Goal: Download file/media

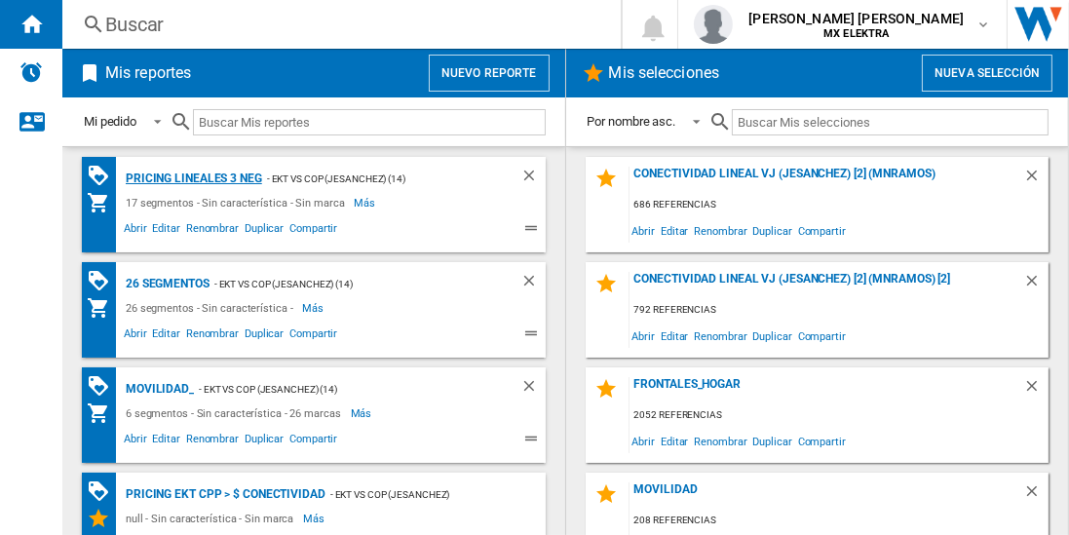
click at [193, 177] on div "Pricing lineales 3 neg" at bounding box center [191, 179] width 141 height 24
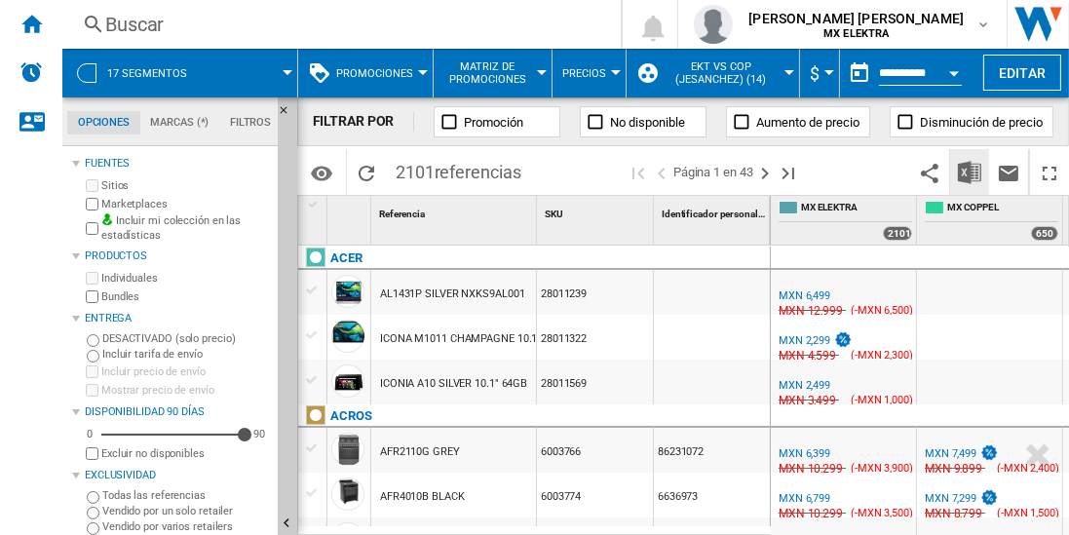
click at [970, 171] on img "Descargar en Excel" at bounding box center [969, 172] width 23 height 23
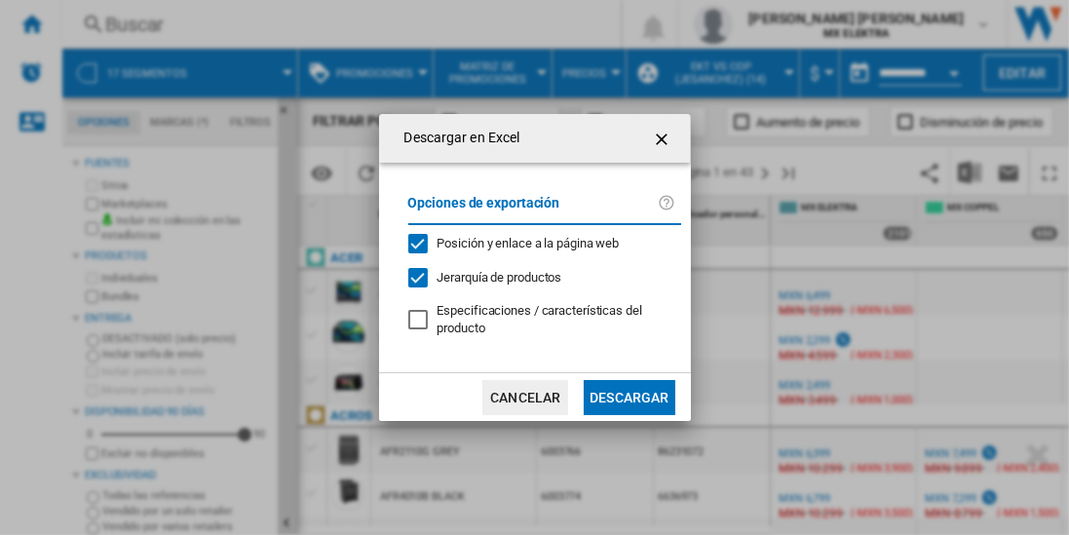
click at [628, 394] on button "Descargar" at bounding box center [628, 397] width 91 height 35
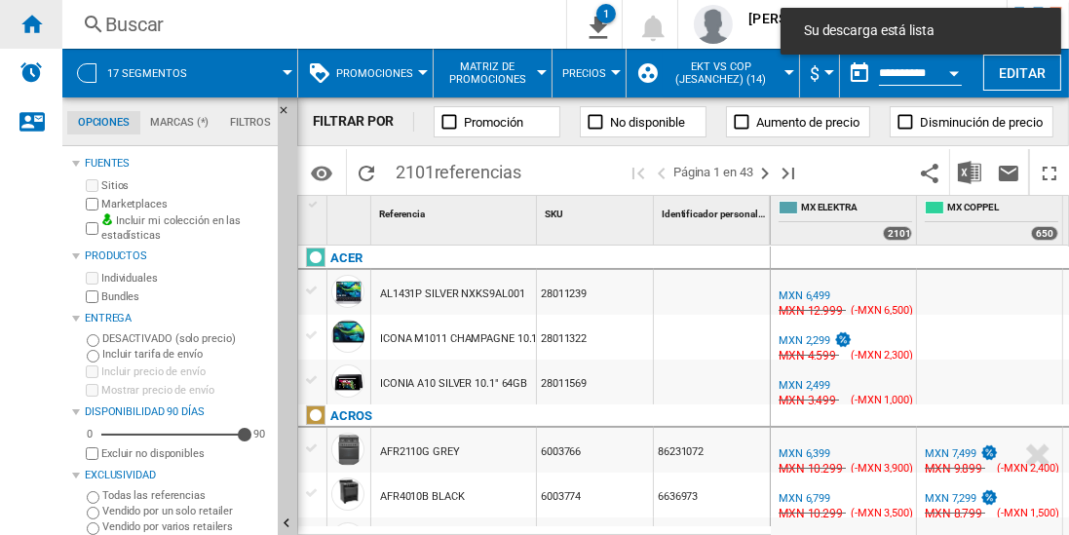
click at [31, 23] on ng-md-icon "Inicio" at bounding box center [30, 23] width 23 height 23
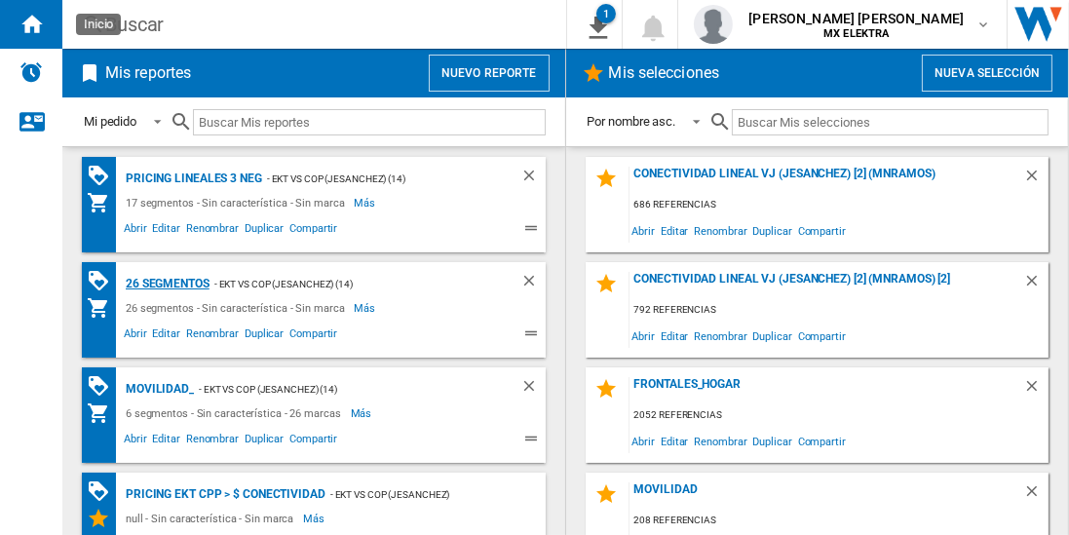
click at [169, 282] on div "26 segmentos" at bounding box center [165, 284] width 89 height 24
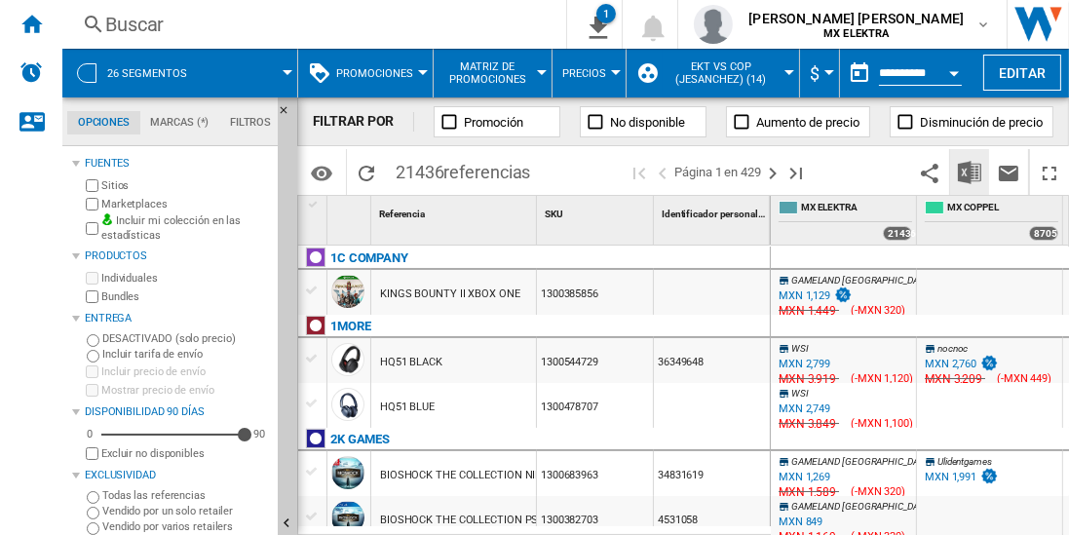
click at [970, 171] on img "Descargar en Excel" at bounding box center [969, 172] width 23 height 23
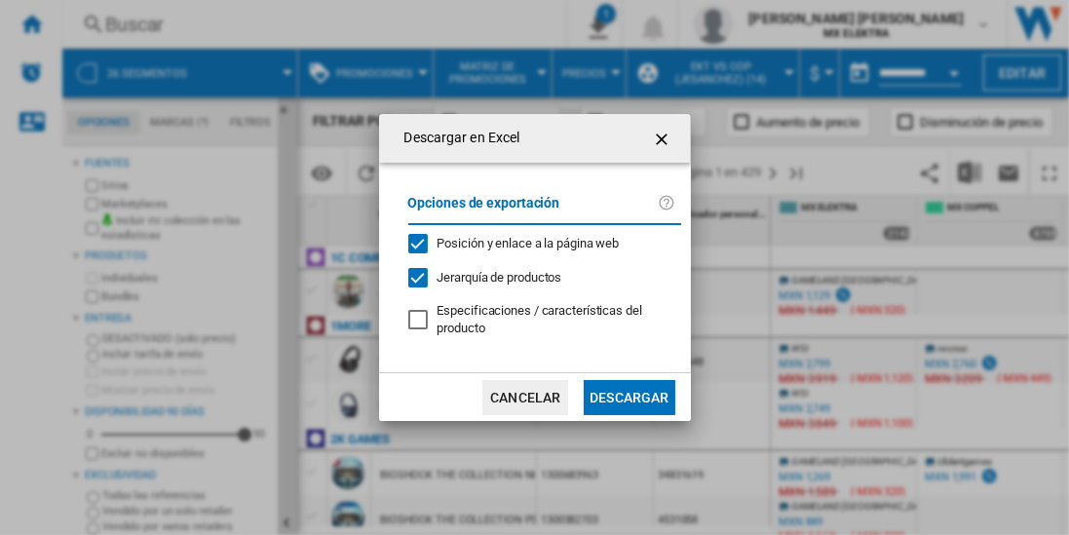
click at [628, 394] on button "Descargar" at bounding box center [628, 397] width 91 height 35
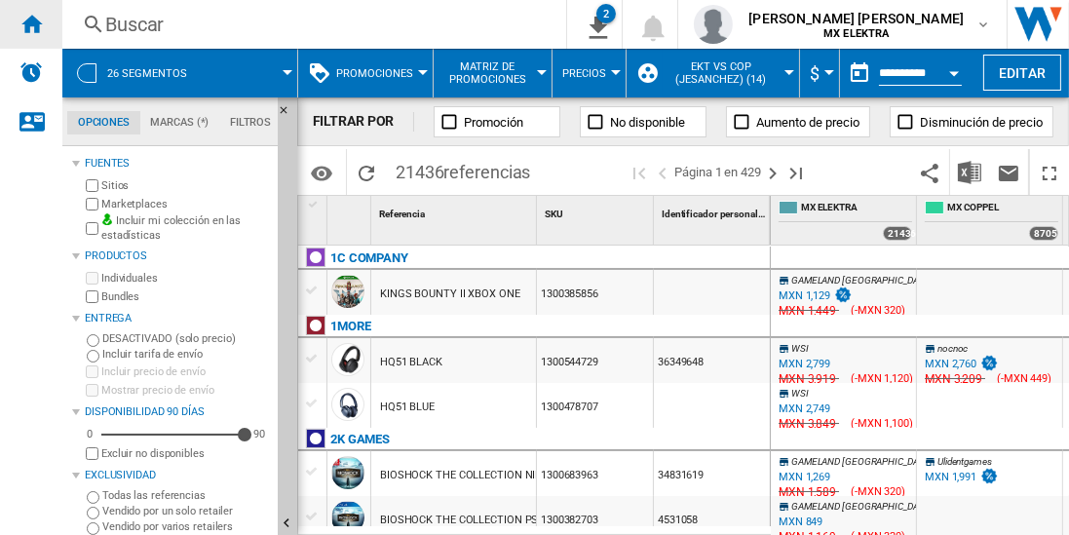
click at [31, 23] on ng-md-icon "Inicio" at bounding box center [30, 23] width 23 height 23
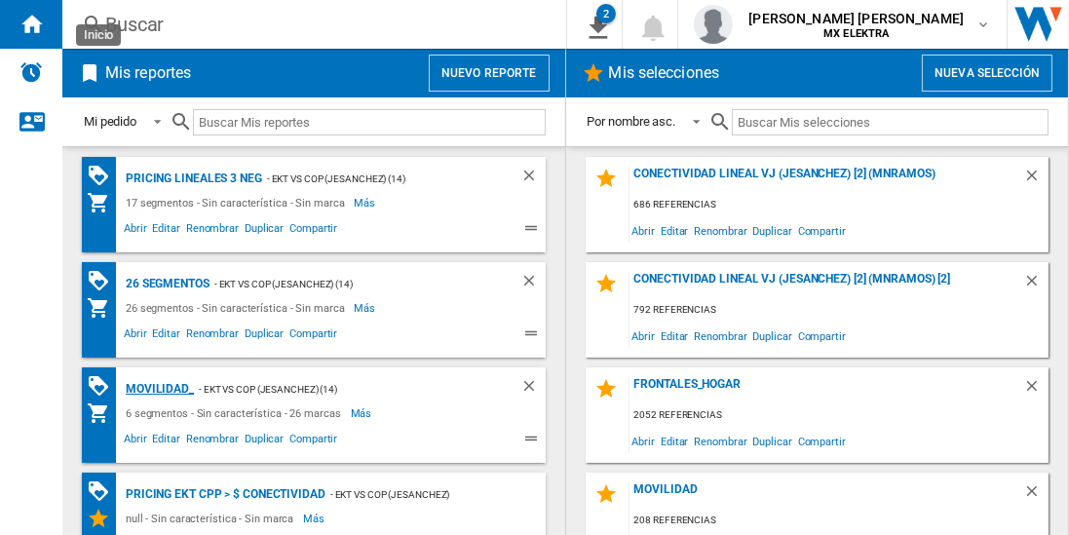
click at [156, 387] on div "MOVILIDAD_" at bounding box center [157, 389] width 73 height 24
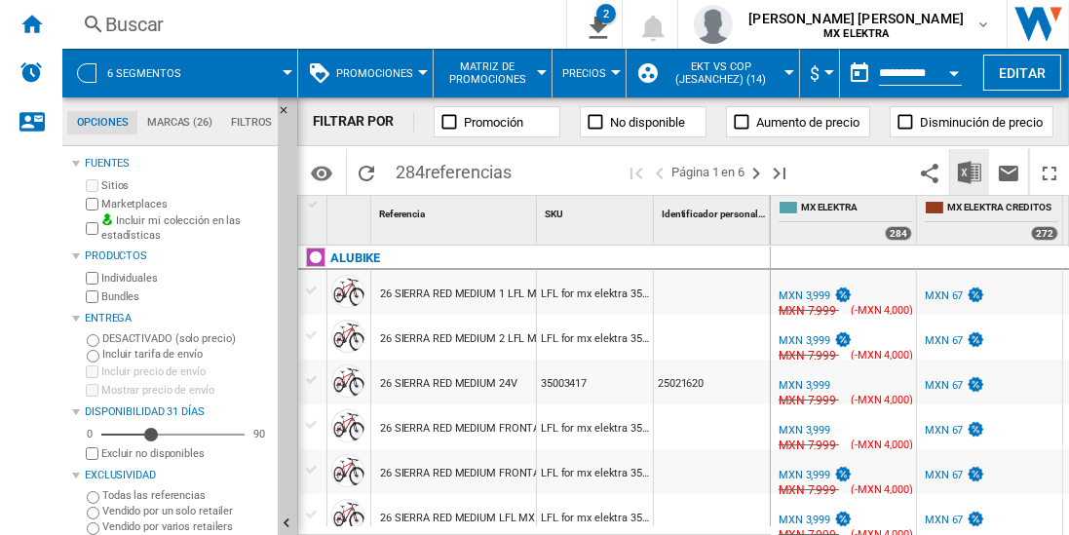
click at [970, 171] on img "Descargar en Excel" at bounding box center [969, 172] width 23 height 23
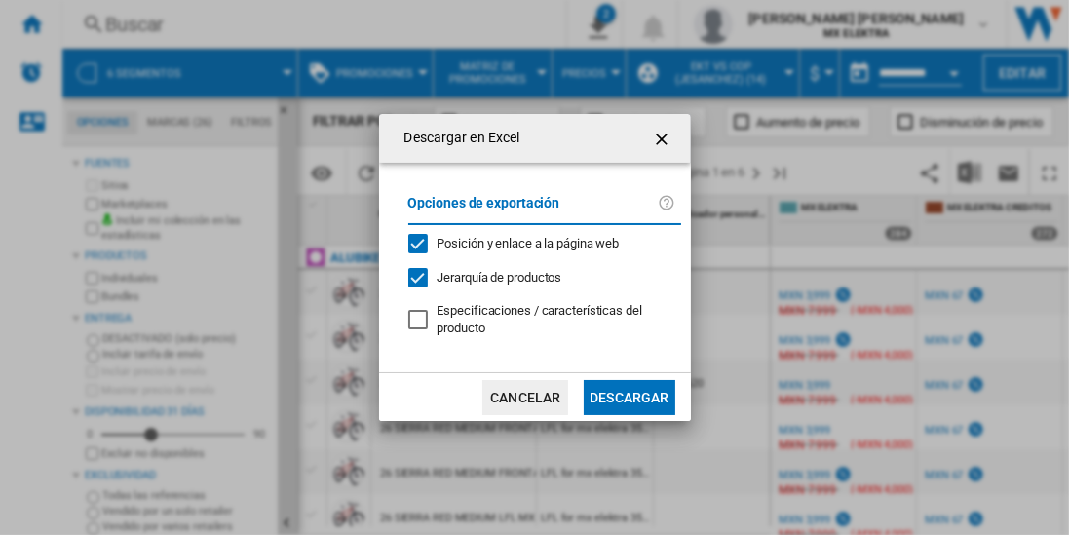
click at [628, 394] on button "Descargar" at bounding box center [628, 397] width 91 height 35
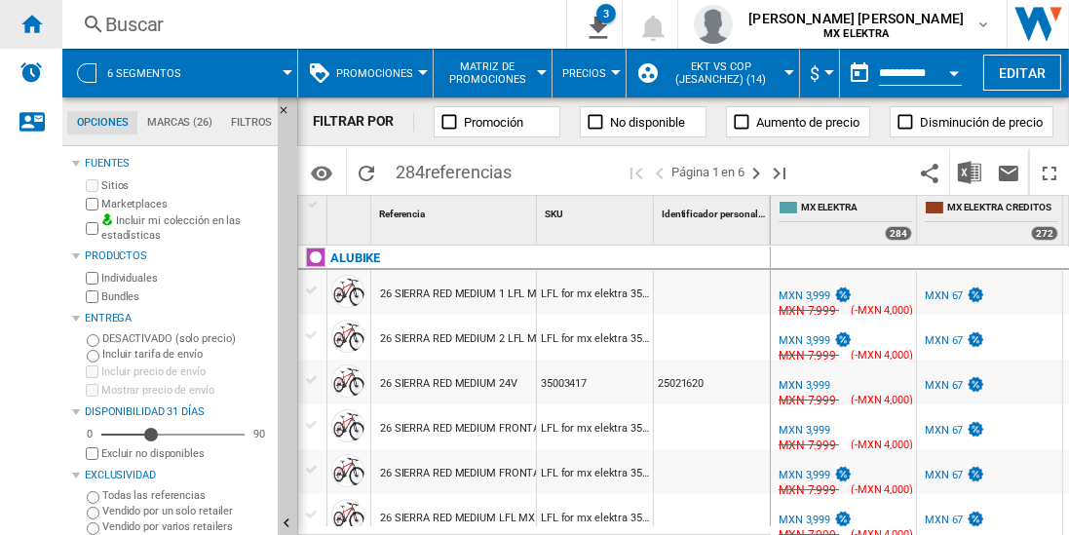
click at [31, 23] on ng-md-icon "Inicio" at bounding box center [30, 23] width 23 height 23
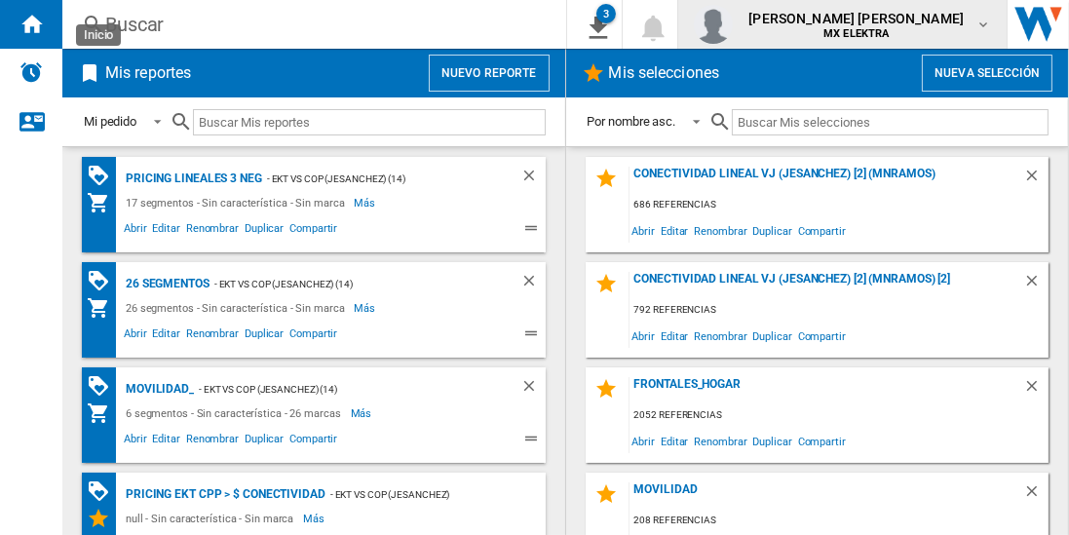
click at [874, 24] on span "[PERSON_NAME] [PERSON_NAME]" at bounding box center [855, 18] width 215 height 19
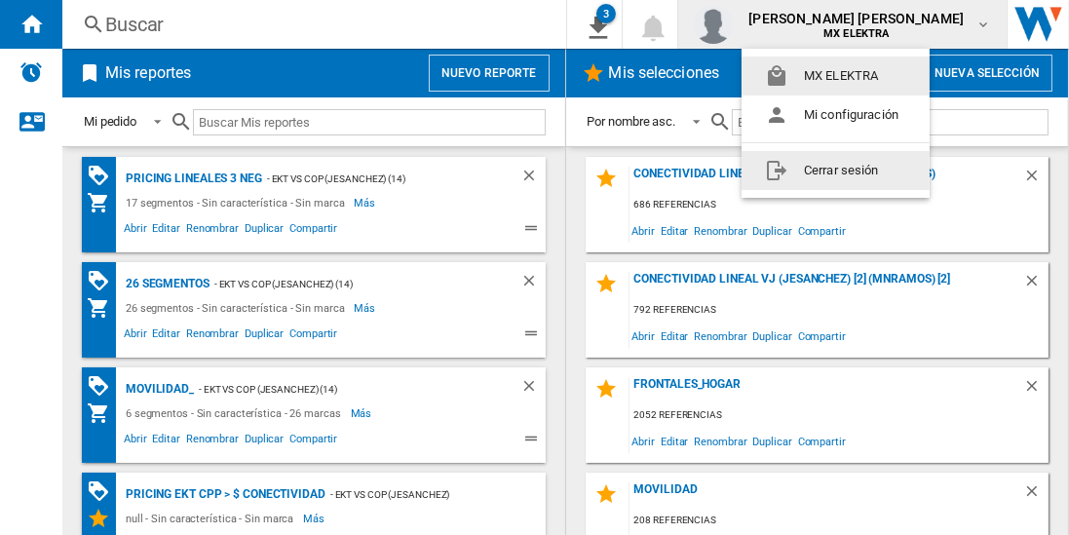
click at [835, 169] on button "Cerrar sesión" at bounding box center [835, 170] width 188 height 39
